Goal: Find contact information: Find contact information

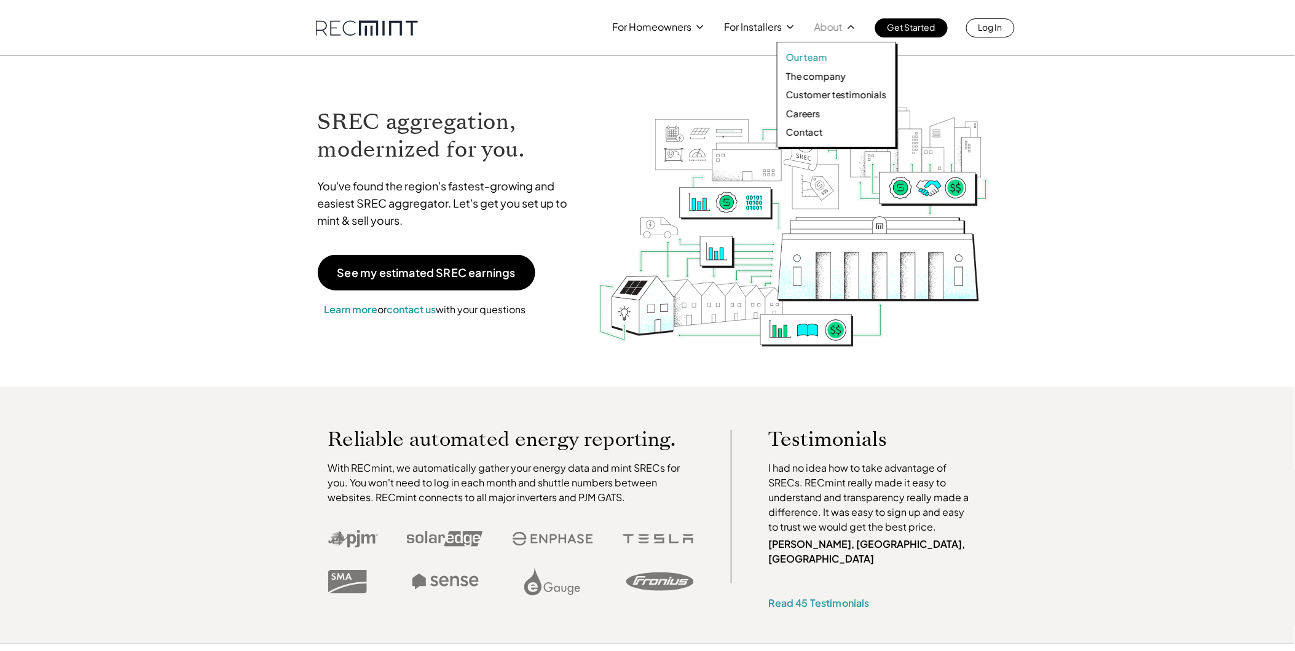
click at [805, 60] on p "Our team" at bounding box center [806, 57] width 41 height 12
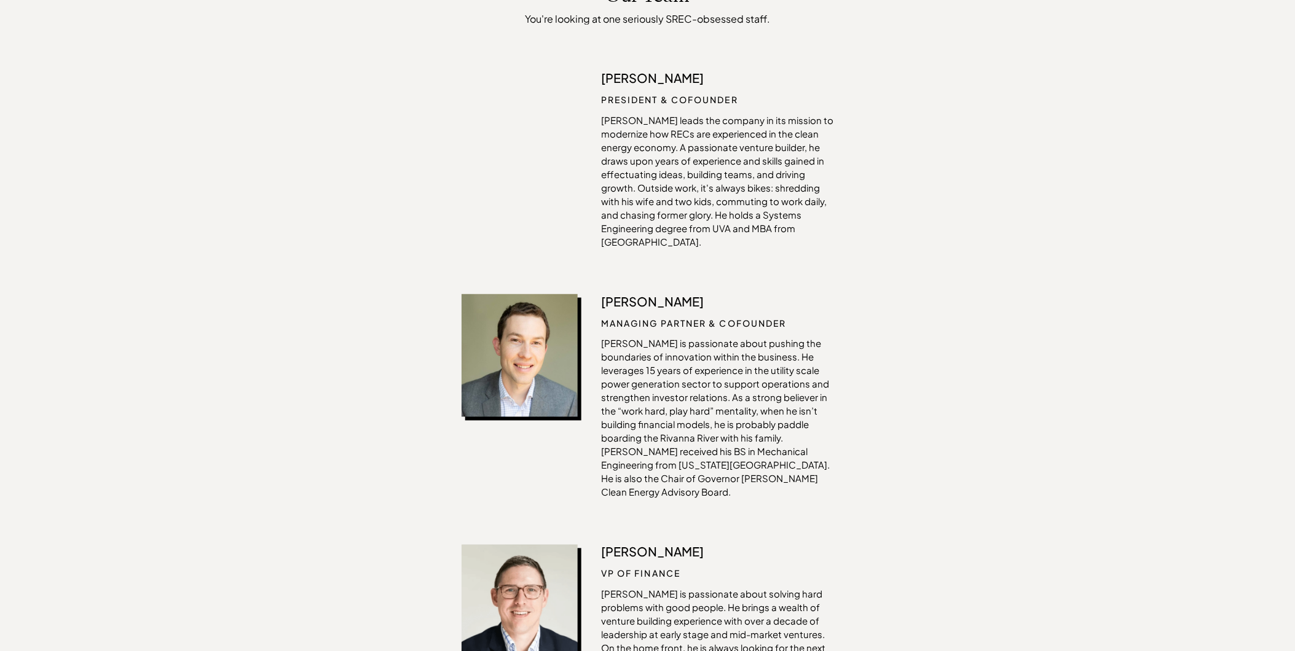
scroll to position [455, 0]
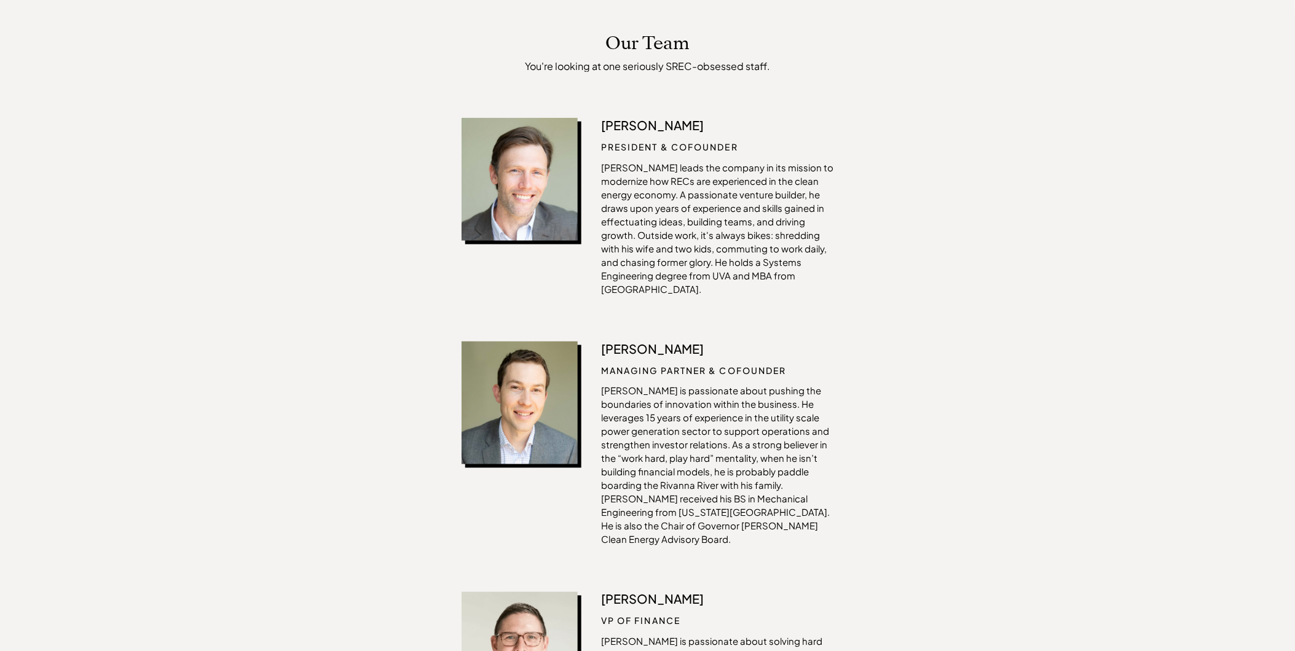
click at [627, 127] on p "Ian Ayers" at bounding box center [717, 125] width 232 height 15
drag, startPoint x: 654, startPoint y: 124, endPoint x: 597, endPoint y: 123, distance: 57.2
click at [597, 123] on div "Ian Ayers President & Cofounder Ian leads the company in its mission to moderni…" at bounding box center [648, 210] width 372 height 184
drag, startPoint x: 597, startPoint y: 123, endPoint x: 623, endPoint y: 123, distance: 25.2
copy p "Ian Ayers"
